Goal: Information Seeking & Learning: Learn about a topic

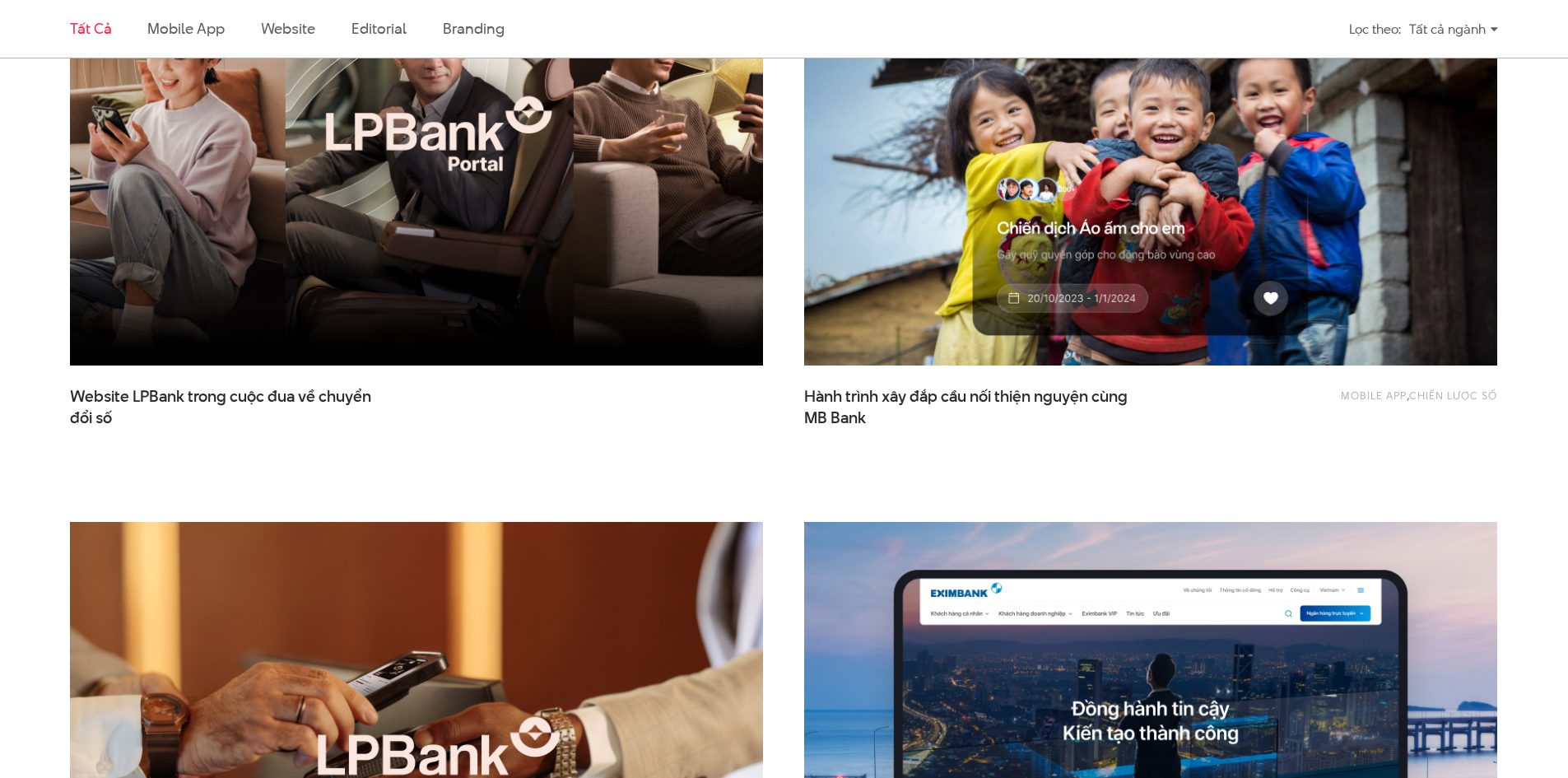
scroll to position [823, 0]
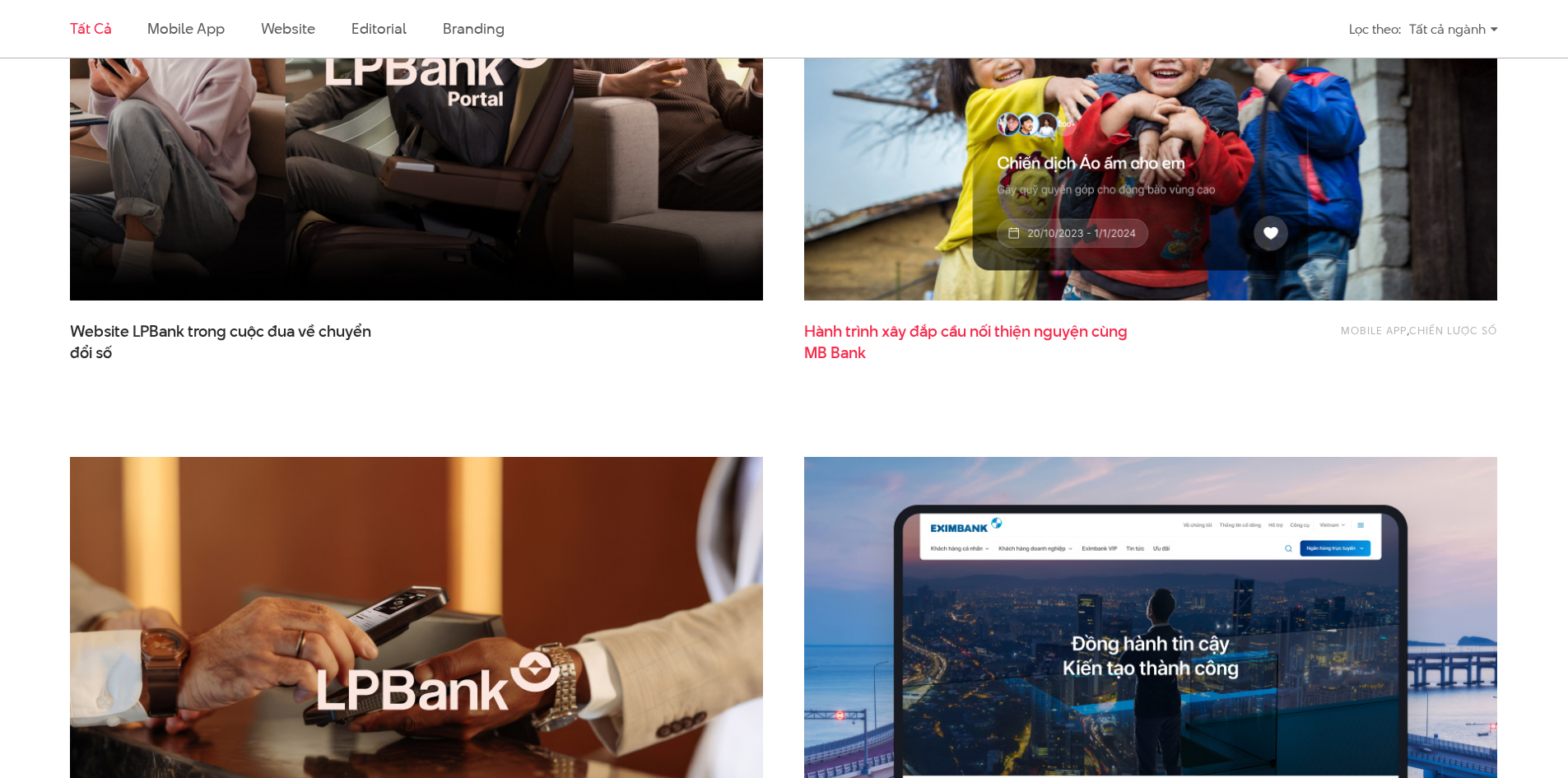
click at [843, 354] on span "MB Bank" at bounding box center [835, 352] width 62 height 21
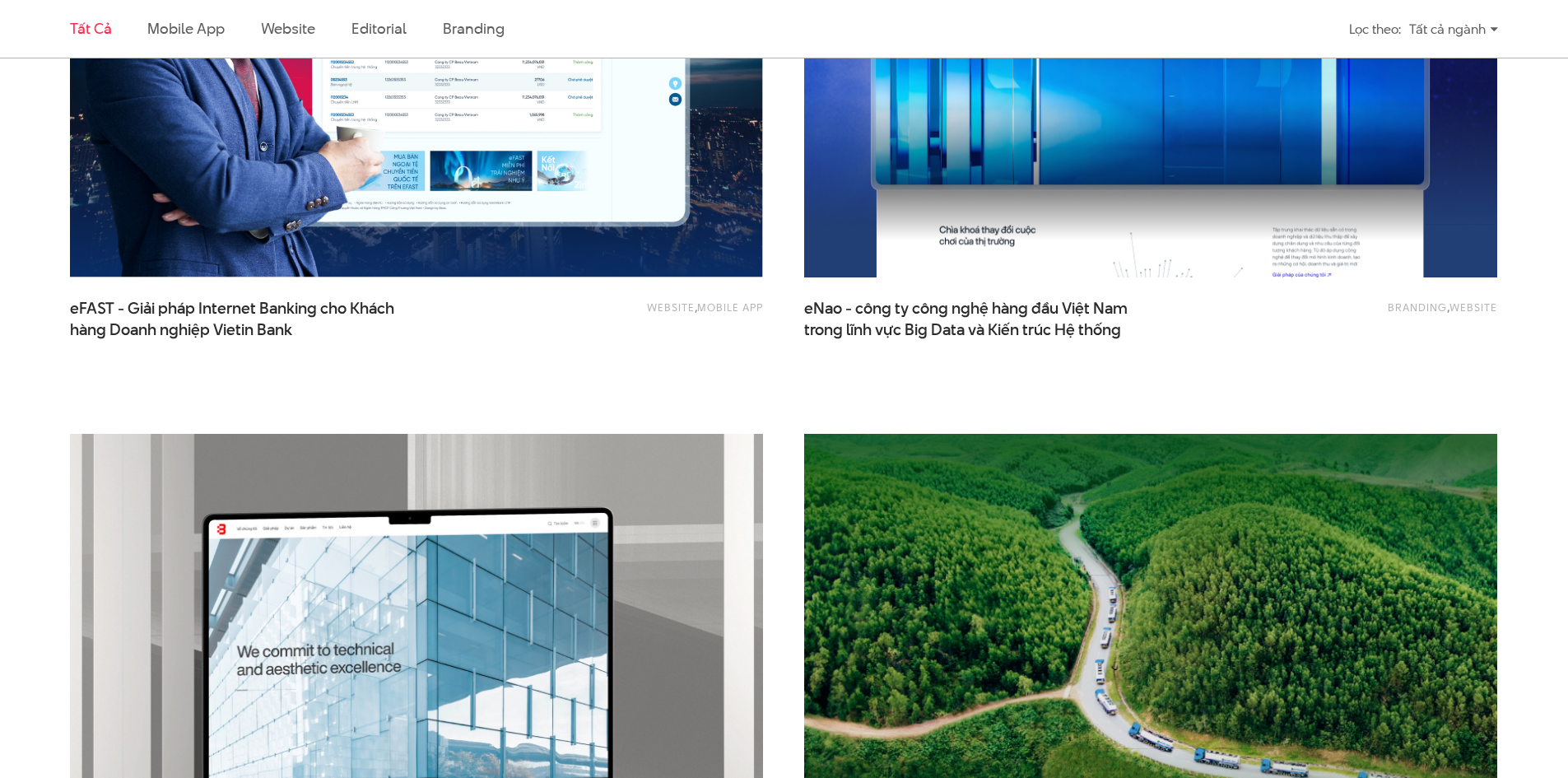
scroll to position [2715, 0]
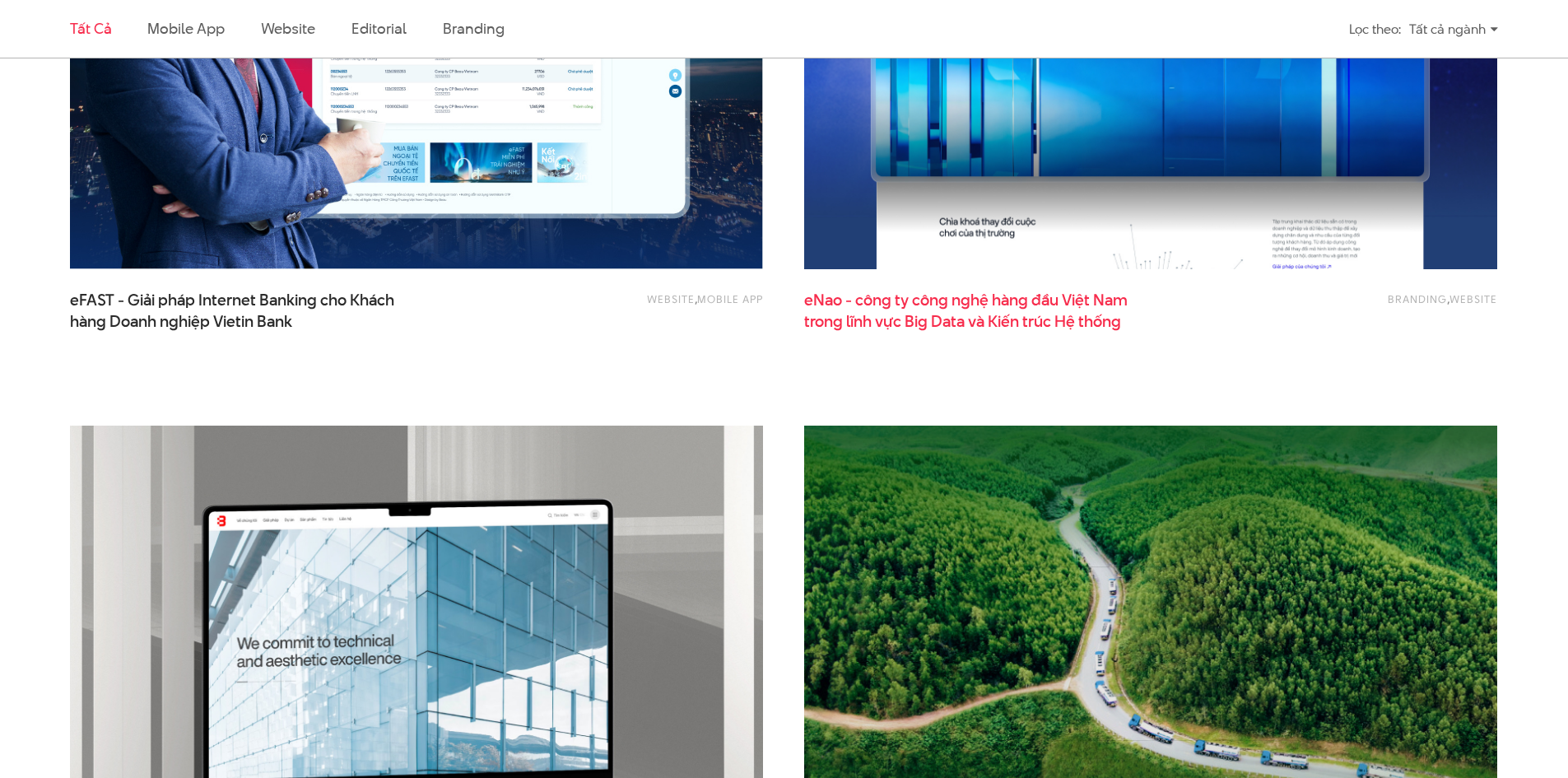
click at [990, 327] on span "trong lĩnh vực Big Data và Kiến trúc Hệ thống" at bounding box center [962, 321] width 317 height 21
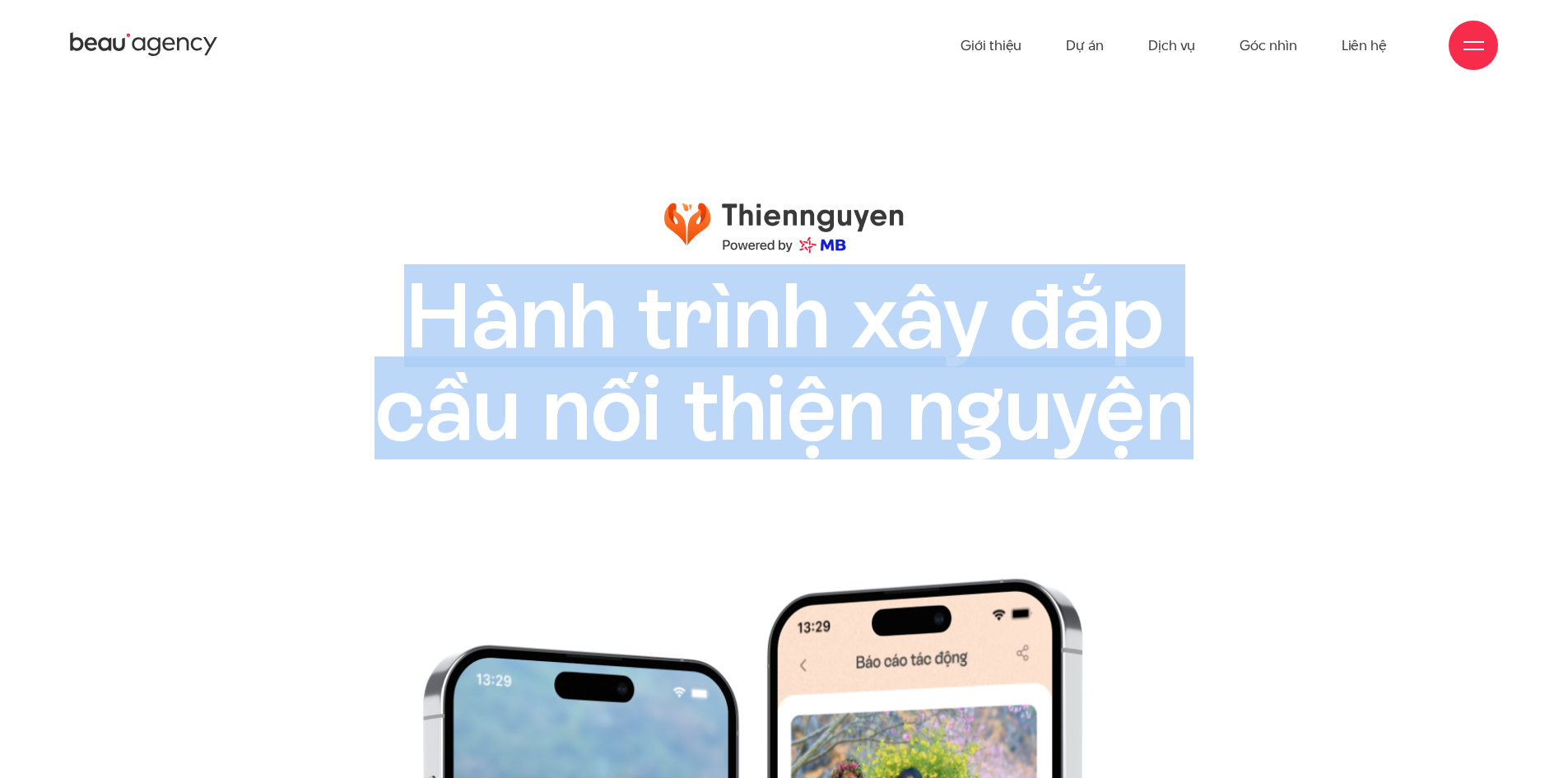
drag, startPoint x: 433, startPoint y: 334, endPoint x: 1177, endPoint y: 392, distance: 746.3
click at [1177, 392] on h1 "Hành trình xây đắp cầu nối thiện nguyện" at bounding box center [783, 362] width 957 height 184
click at [874, 270] on h1 "Hành trình xây đắp cầu nối thiện nguyện" at bounding box center [783, 362] width 957 height 184
drag, startPoint x: 602, startPoint y: 205, endPoint x: 1237, endPoint y: 426, distance: 672.4
click at [1237, 426] on div "Hành trình xây đắp cầu nối thiện nguyện Hành trình xây đắp cầu nối thiện nguyện" at bounding box center [783, 327] width 957 height 252
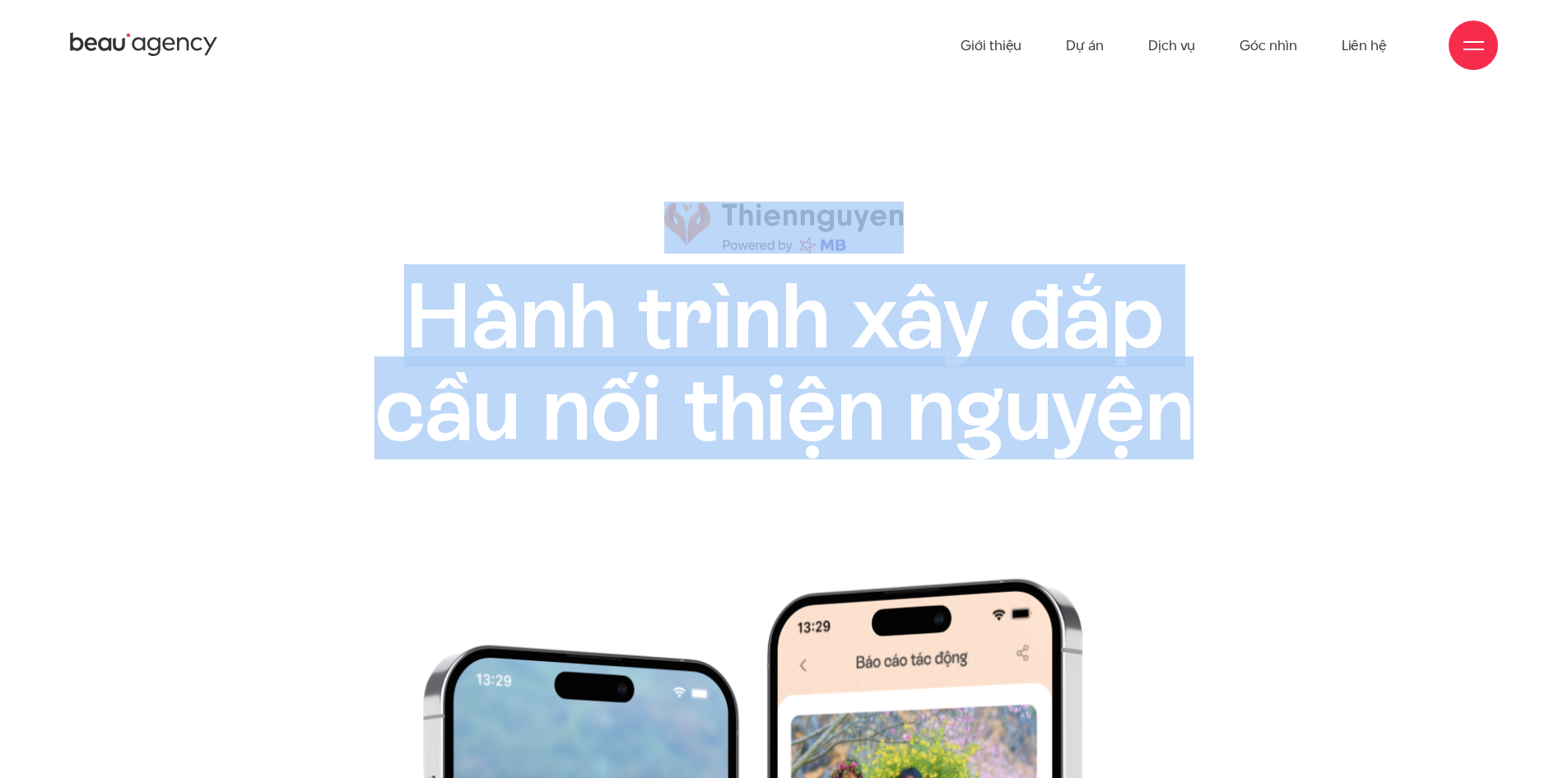
click at [1069, 382] on h1 "Hành trình xây đắp cầu nối thiện nguyện" at bounding box center [783, 362] width 957 height 184
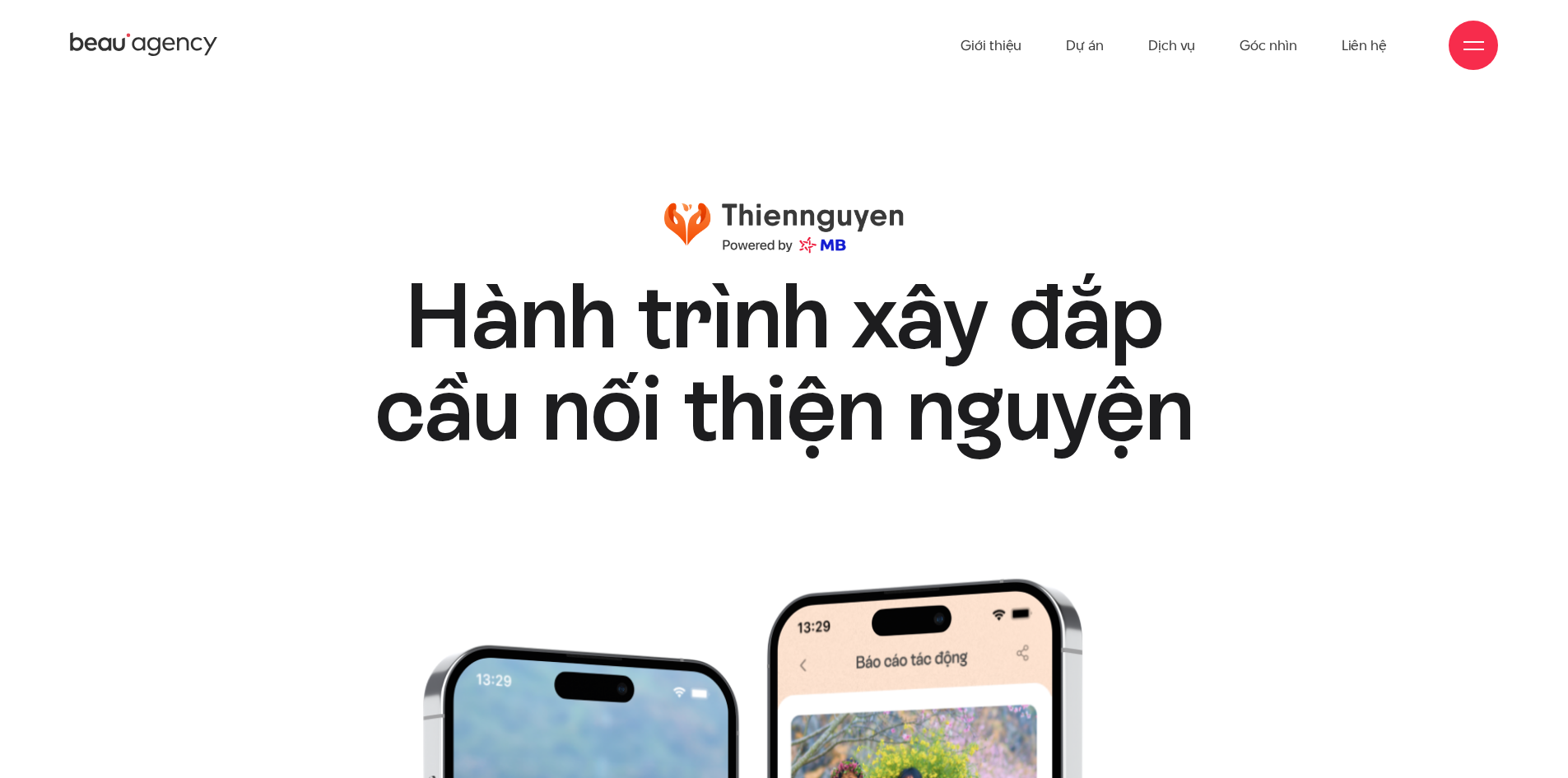
click at [437, 368] on h1 "Hành trình xây đắp cầu nối thiện nguyện" at bounding box center [783, 362] width 957 height 184
drag, startPoint x: 395, startPoint y: 226, endPoint x: 321, endPoint y: 442, distance: 228.3
click at [321, 442] on h1 "Hành trình xây đắp cầu nối thiện nguyện" at bounding box center [783, 362] width 957 height 184
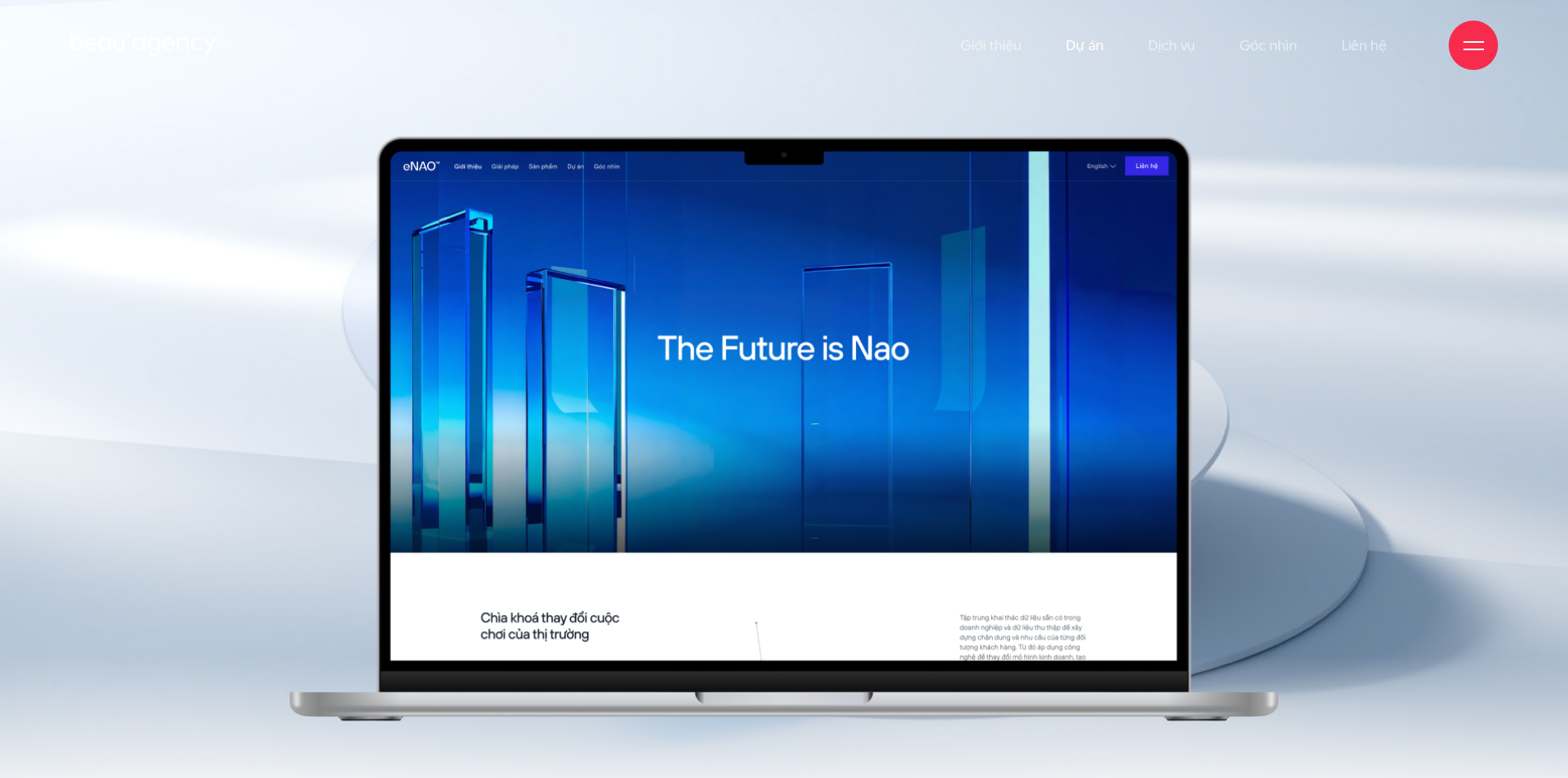
click at [1095, 47] on link "Dự án" at bounding box center [1085, 45] width 38 height 91
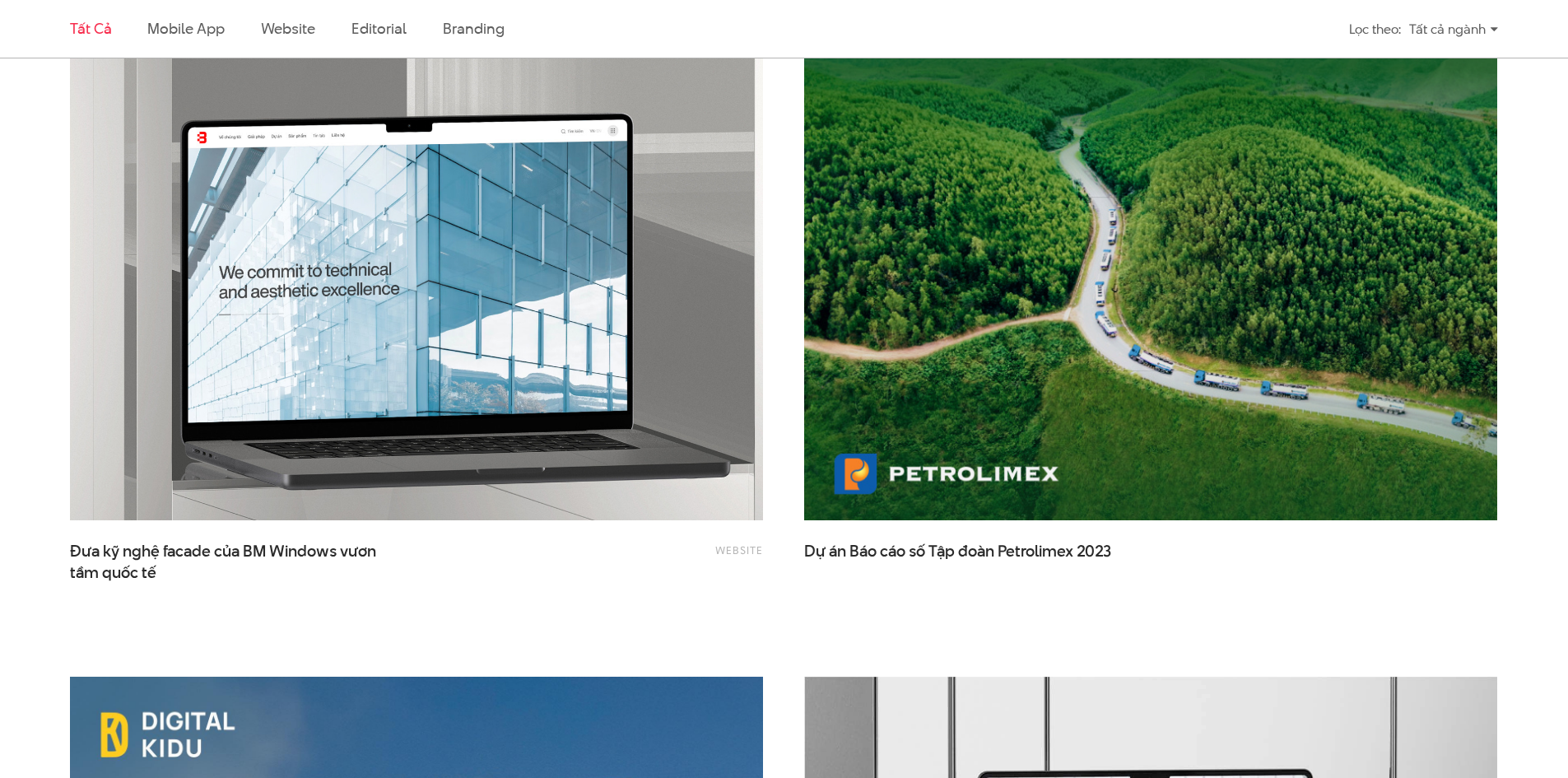
scroll to position [3210, 0]
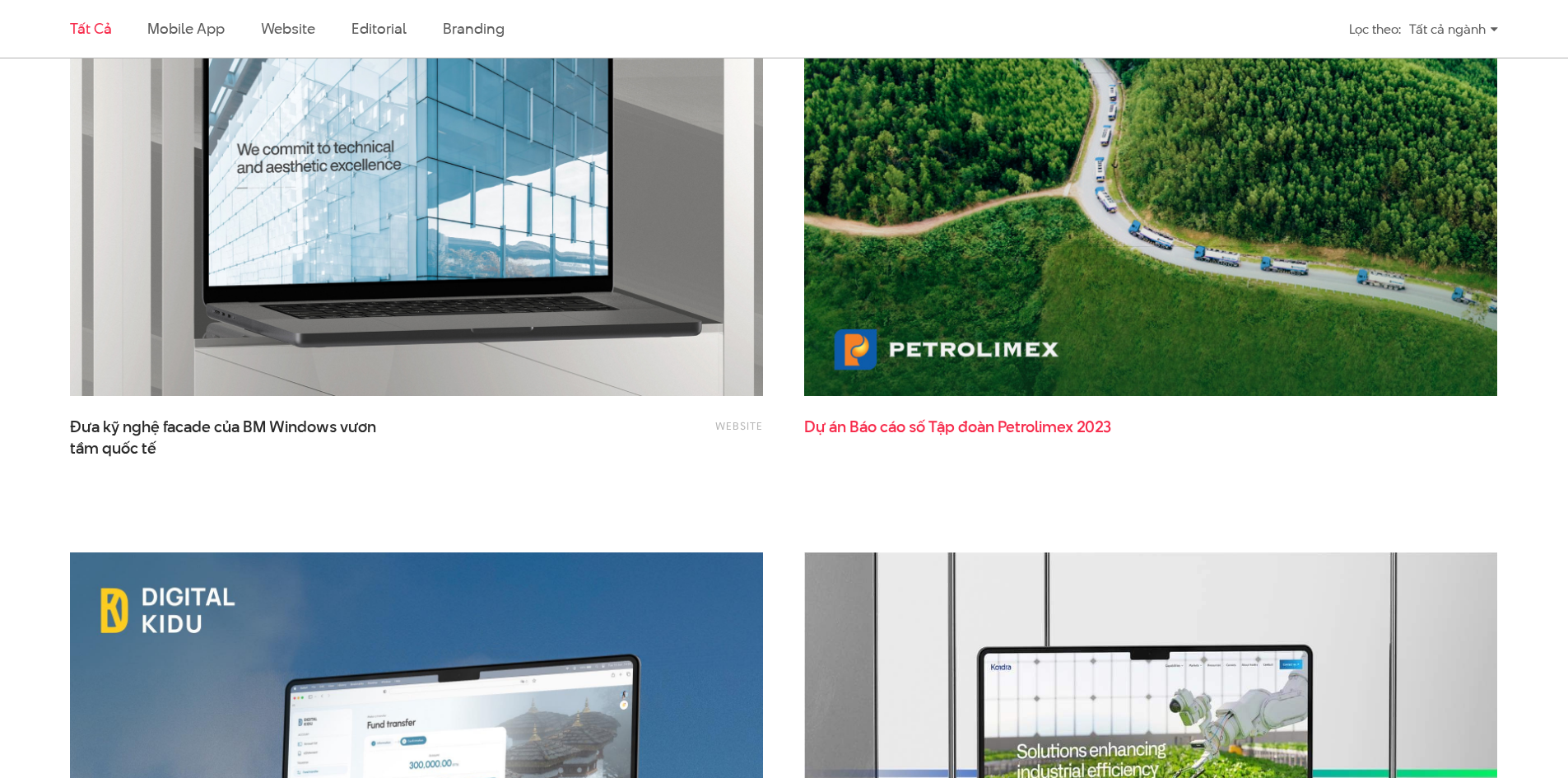
click at [954, 423] on span "Tập" at bounding box center [941, 426] width 26 height 22
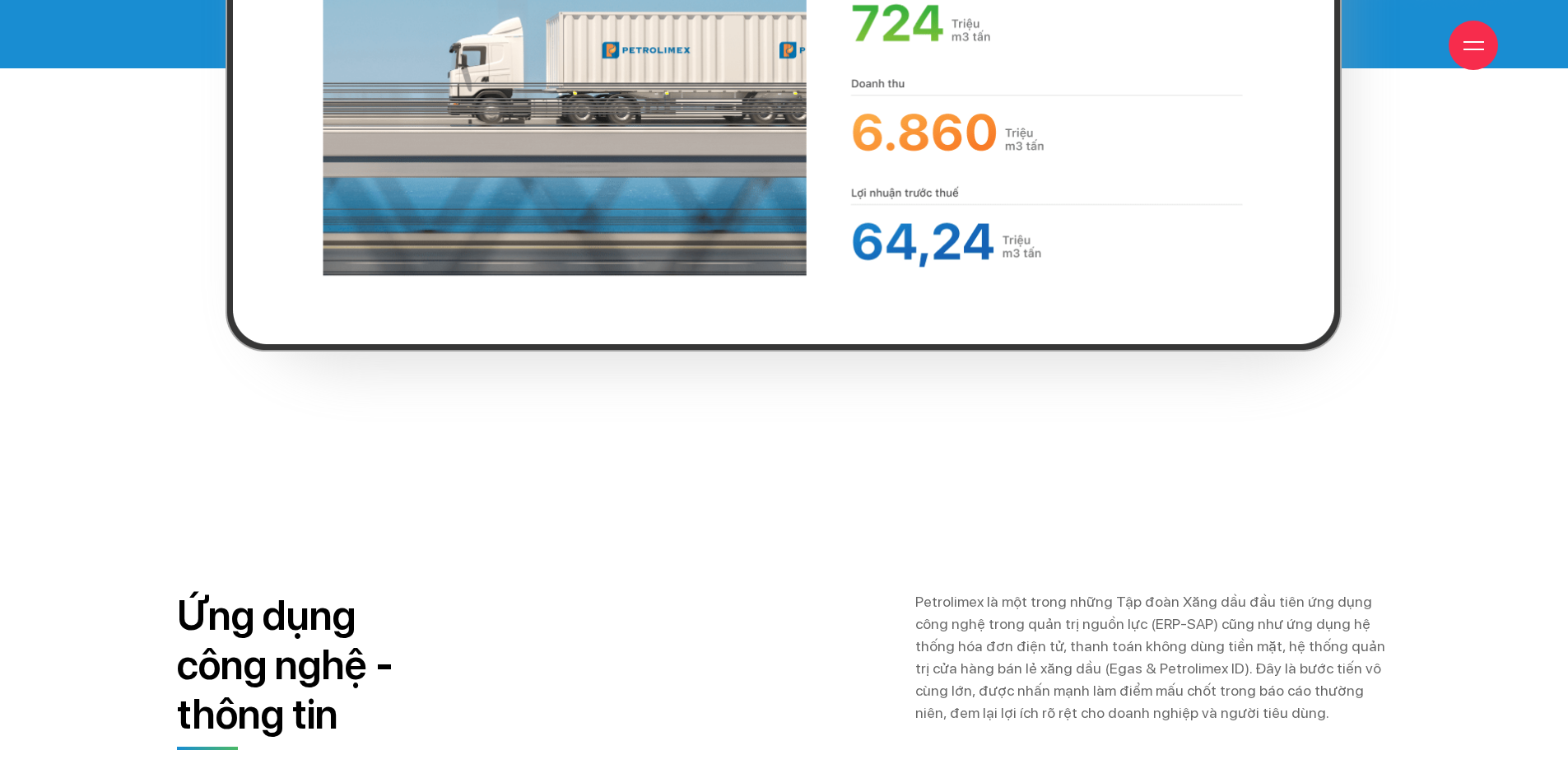
scroll to position [13248, 0]
